Goal: Information Seeking & Learning: Learn about a topic

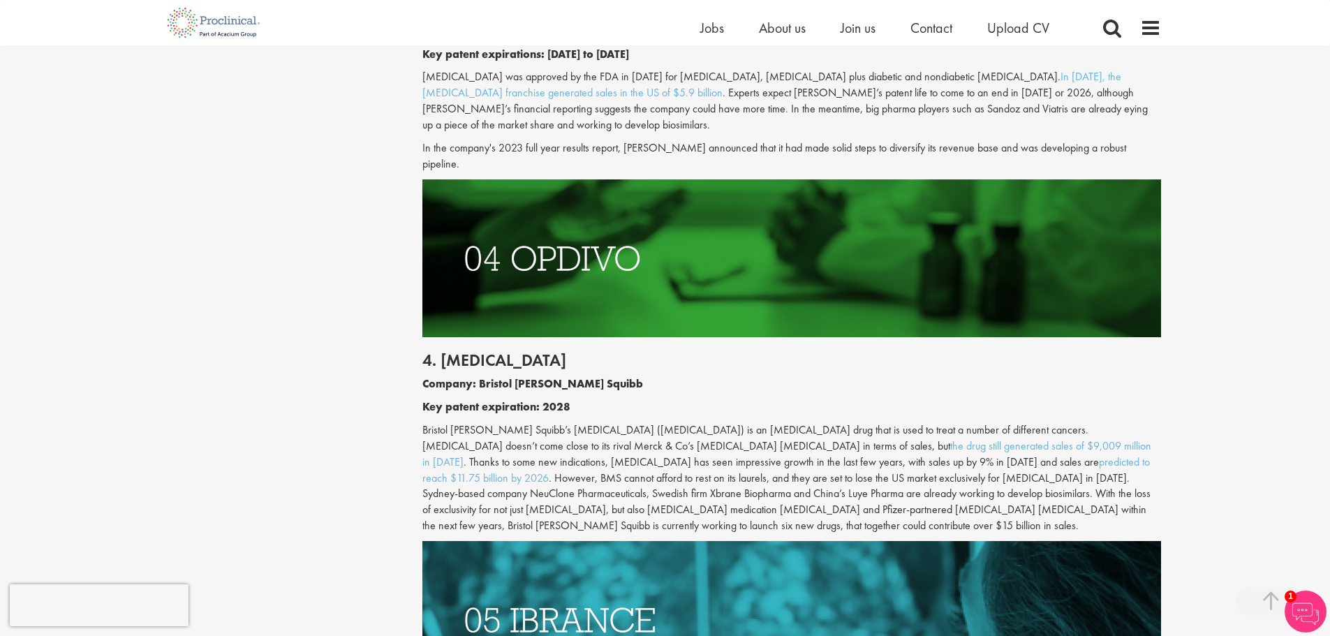
scroll to position [2025, 0]
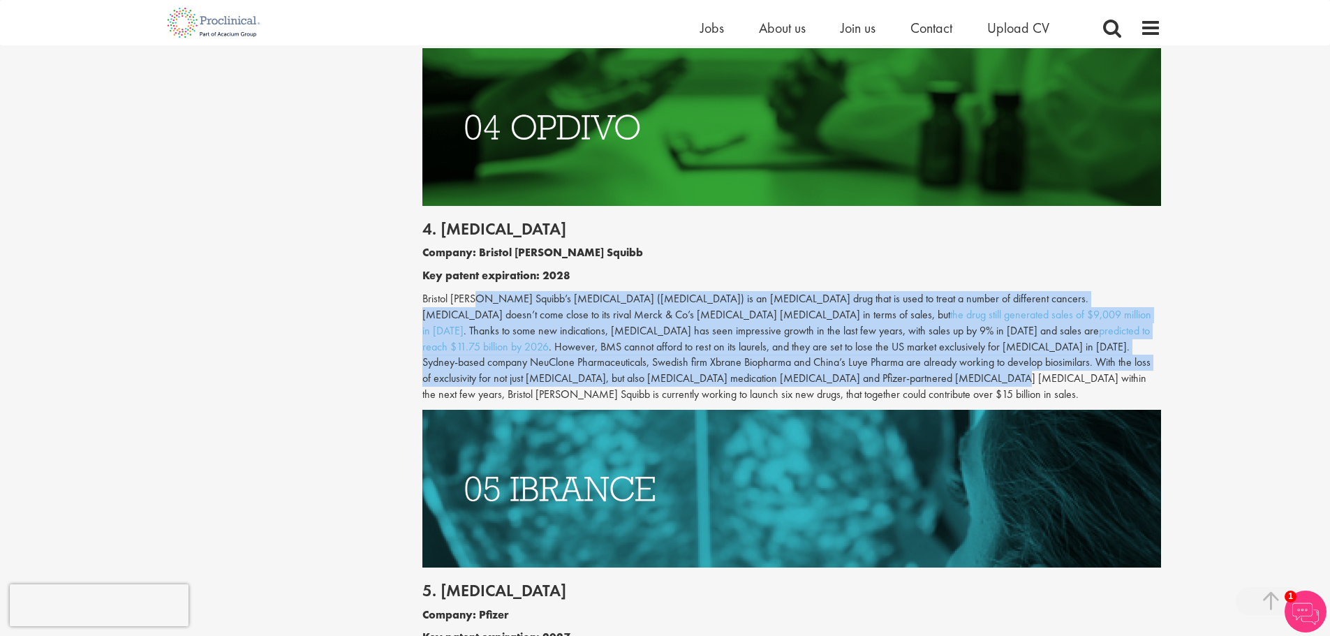
drag, startPoint x: 477, startPoint y: 284, endPoint x: 550, endPoint y: 362, distance: 106.7
click at [550, 362] on p "Bristol [PERSON_NAME] Squibb’s [MEDICAL_DATA] ([MEDICAL_DATA]) is an [MEDICAL_D…" at bounding box center [791, 347] width 739 height 112
drag, startPoint x: 552, startPoint y: 280, endPoint x: 586, endPoint y: 357, distance: 83.8
click at [586, 357] on p "Bristol [PERSON_NAME] Squibb’s [MEDICAL_DATA] ([MEDICAL_DATA]) is an [MEDICAL_D…" at bounding box center [791, 347] width 739 height 112
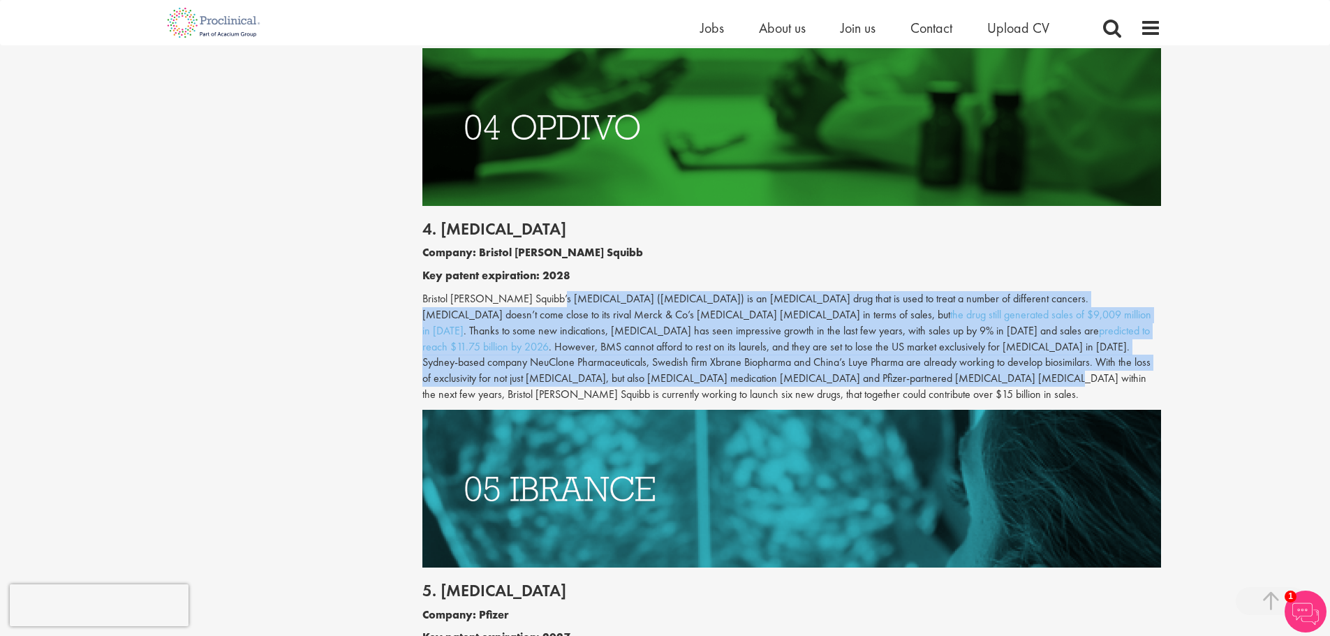
click at [586, 357] on p "Bristol [PERSON_NAME] Squibb’s [MEDICAL_DATA] ([MEDICAL_DATA]) is an [MEDICAL_D…" at bounding box center [791, 347] width 739 height 112
click at [591, 316] on p "Bristol [PERSON_NAME] Squibb’s [MEDICAL_DATA] ([MEDICAL_DATA]) is an [MEDICAL_D…" at bounding box center [791, 347] width 739 height 112
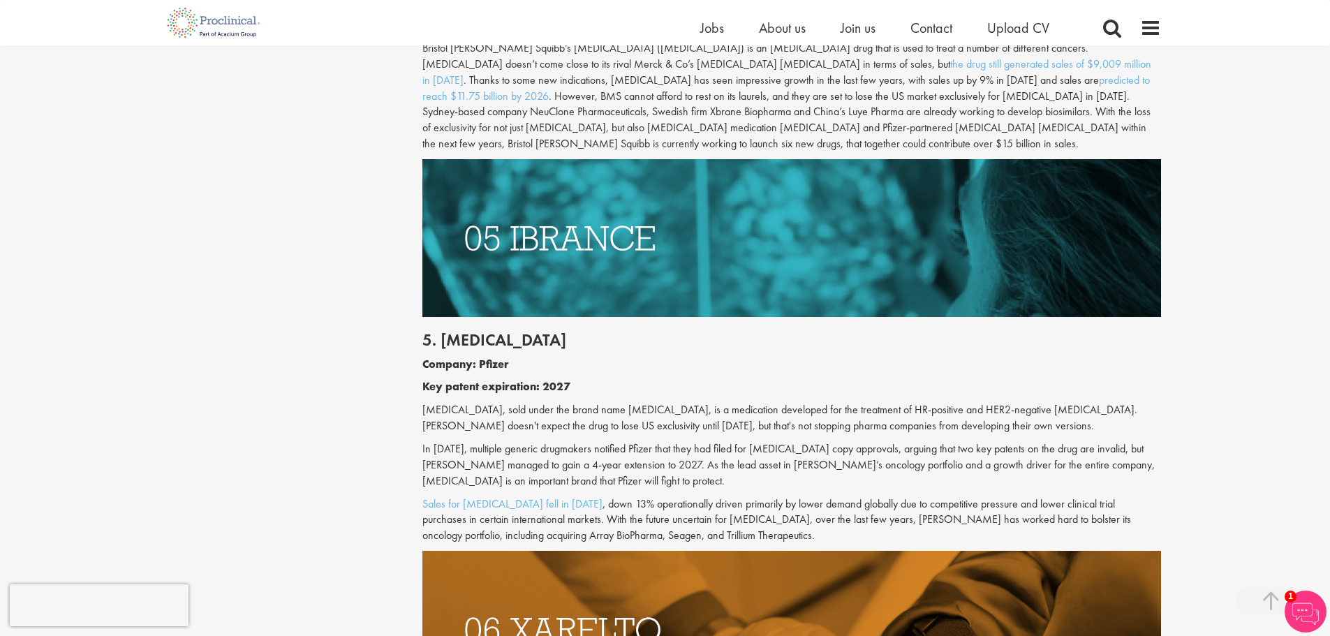
scroll to position [2304, 0]
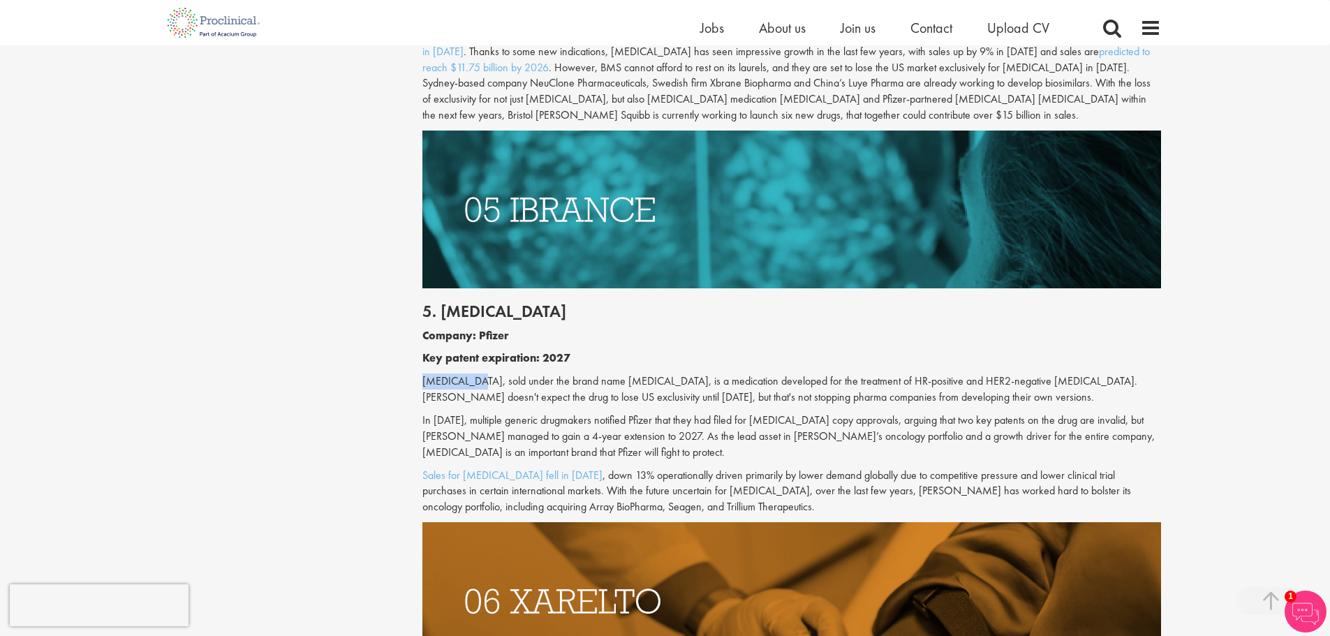
drag, startPoint x: 424, startPoint y: 346, endPoint x: 468, endPoint y: 353, distance: 45.2
click at [468, 374] on p "[MEDICAL_DATA], sold under the brand name [MEDICAL_DATA], is a medication devel…" at bounding box center [791, 390] width 739 height 32
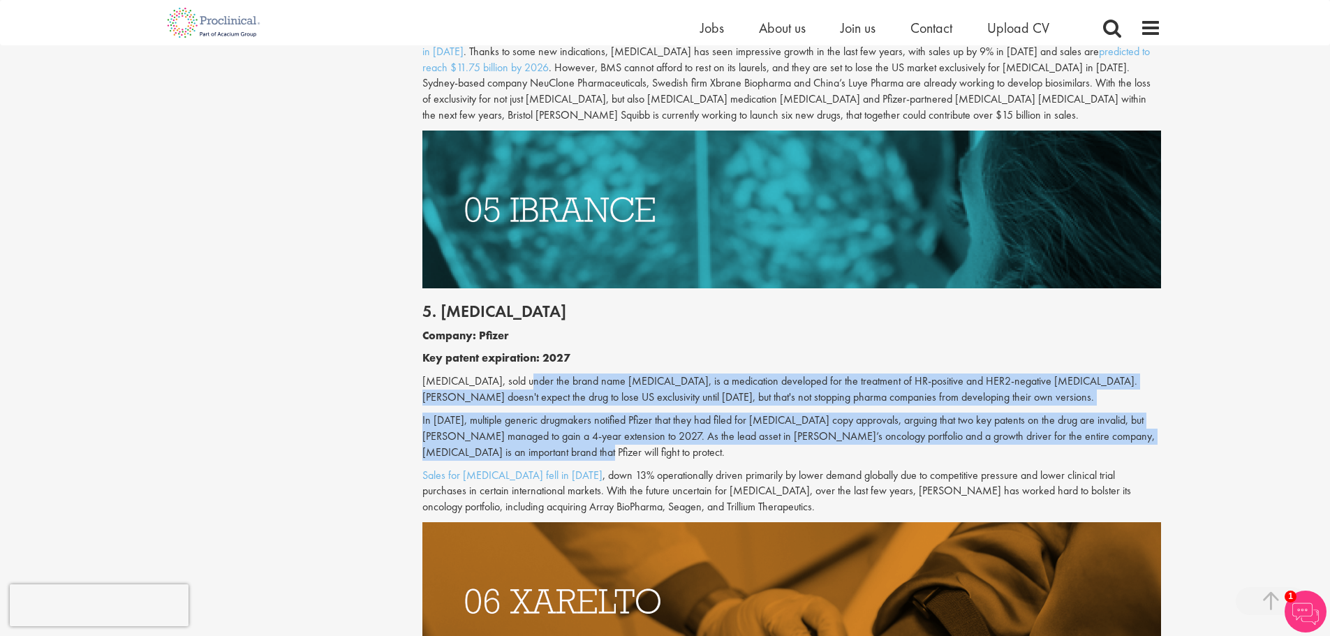
drag, startPoint x: 518, startPoint y: 351, endPoint x: 582, endPoint y: 422, distance: 95.4
click at [582, 422] on div "5. [MEDICAL_DATA] Company: Pfizer Key patent expiration: 2027 [MEDICAL_DATA], s…" at bounding box center [792, 405] width 760 height 234
click at [582, 422] on p "In [DATE], multiple generic drugmakers notified Pfizer that they had filed for …" at bounding box center [791, 437] width 739 height 48
